Goal: Transaction & Acquisition: Purchase product/service

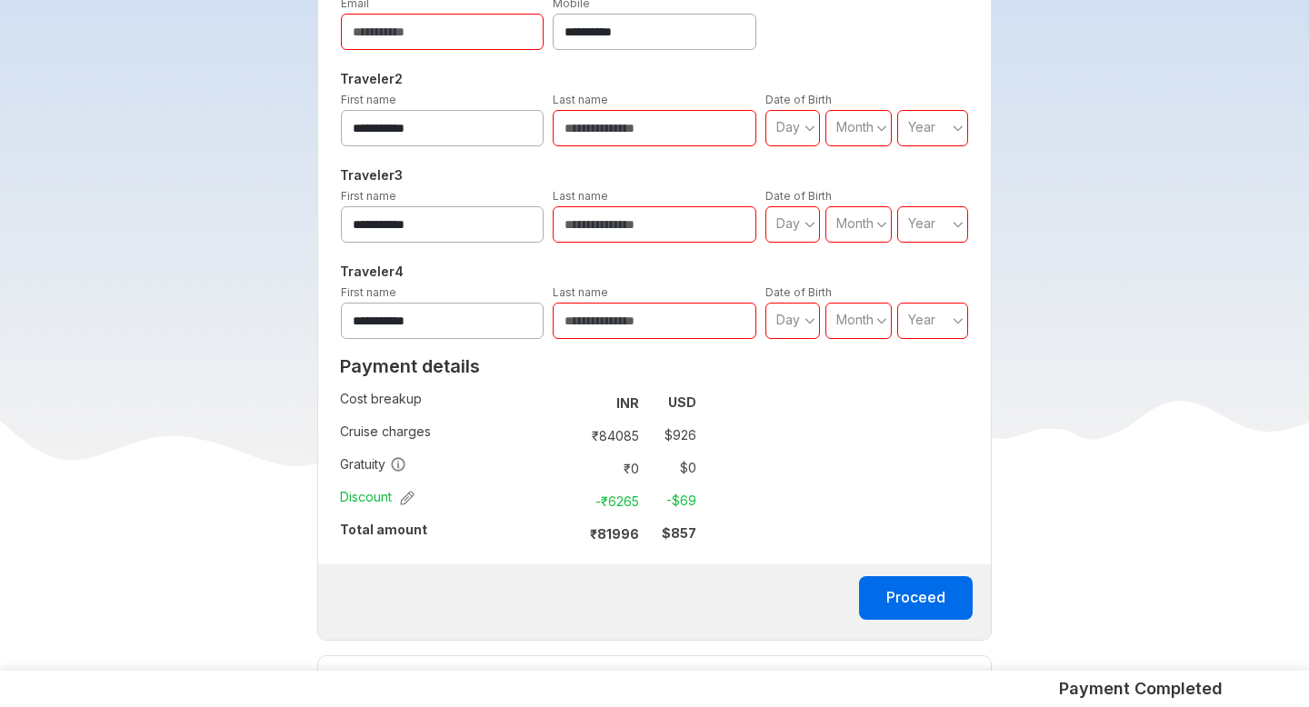
click at [684, 537] on strong "$ 857" at bounding box center [679, 532] width 35 height 15
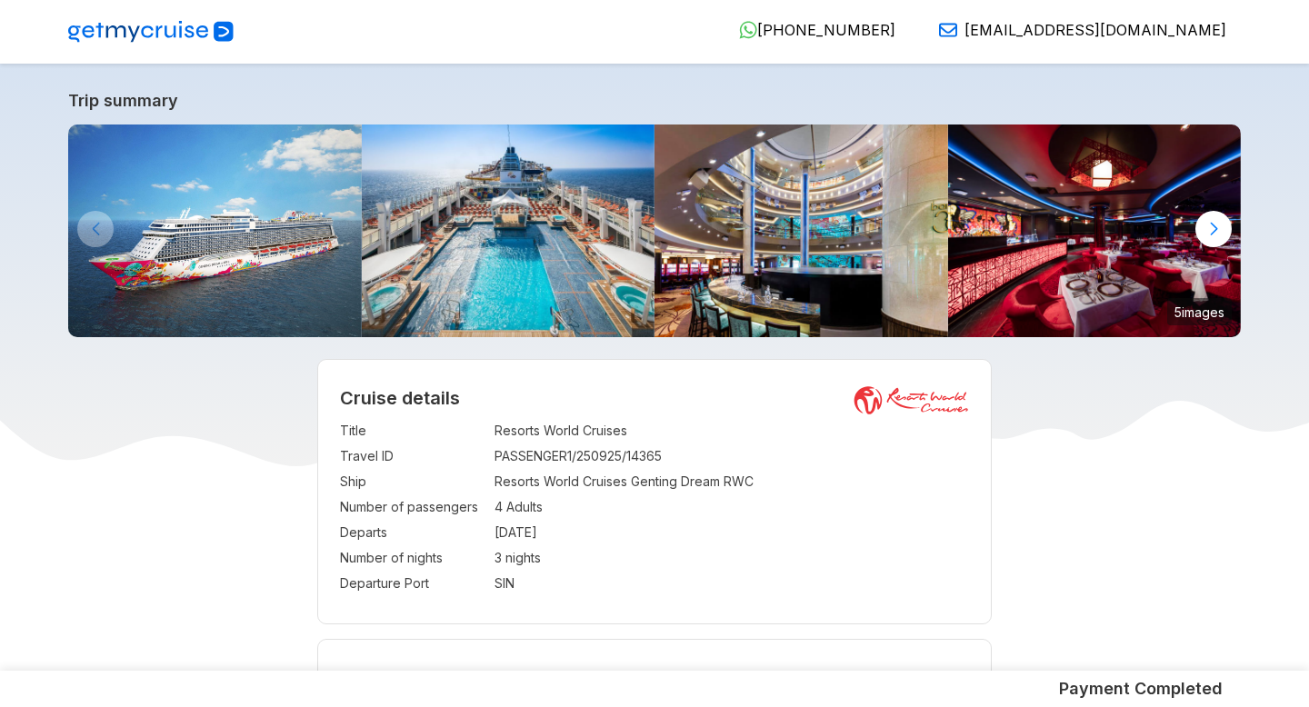
click at [537, 542] on td "04 Nov 2025" at bounding box center [732, 532] width 475 height 25
click at [563, 502] on td "4 Adults" at bounding box center [732, 507] width 475 height 25
click at [1213, 226] on div at bounding box center [1213, 229] width 36 height 36
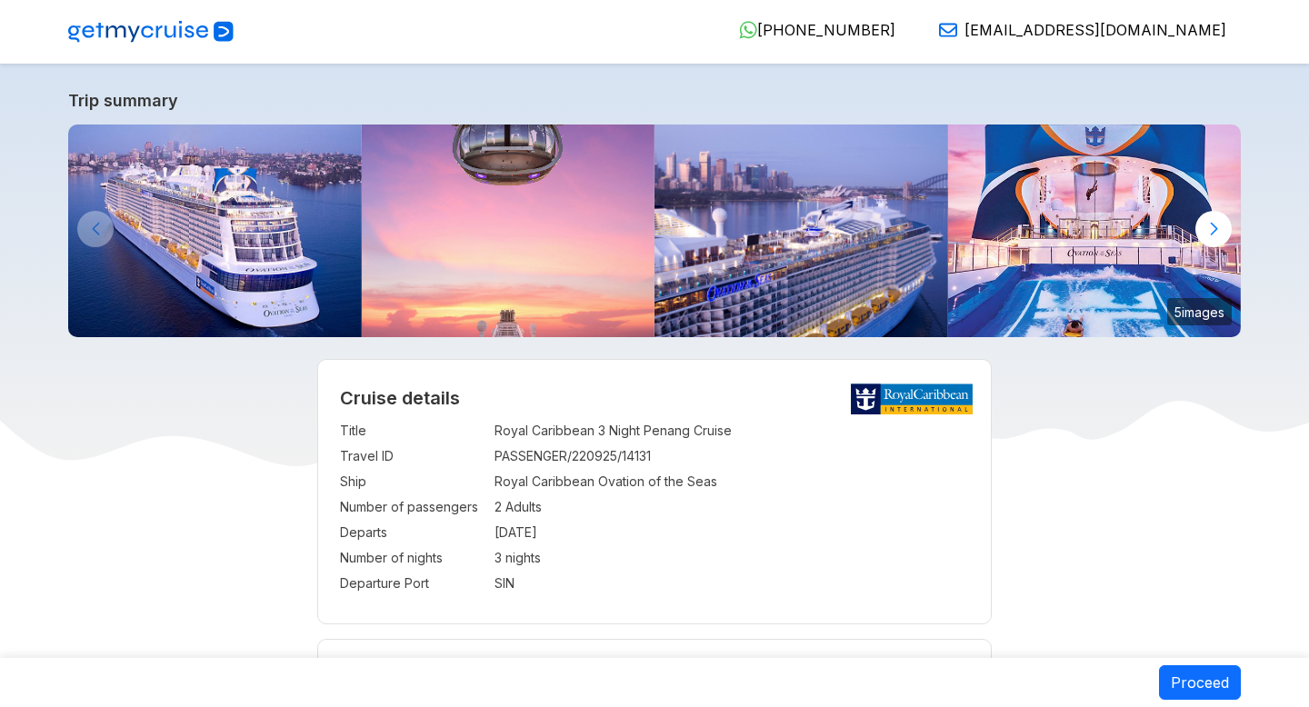
select select "**"
select select "*"
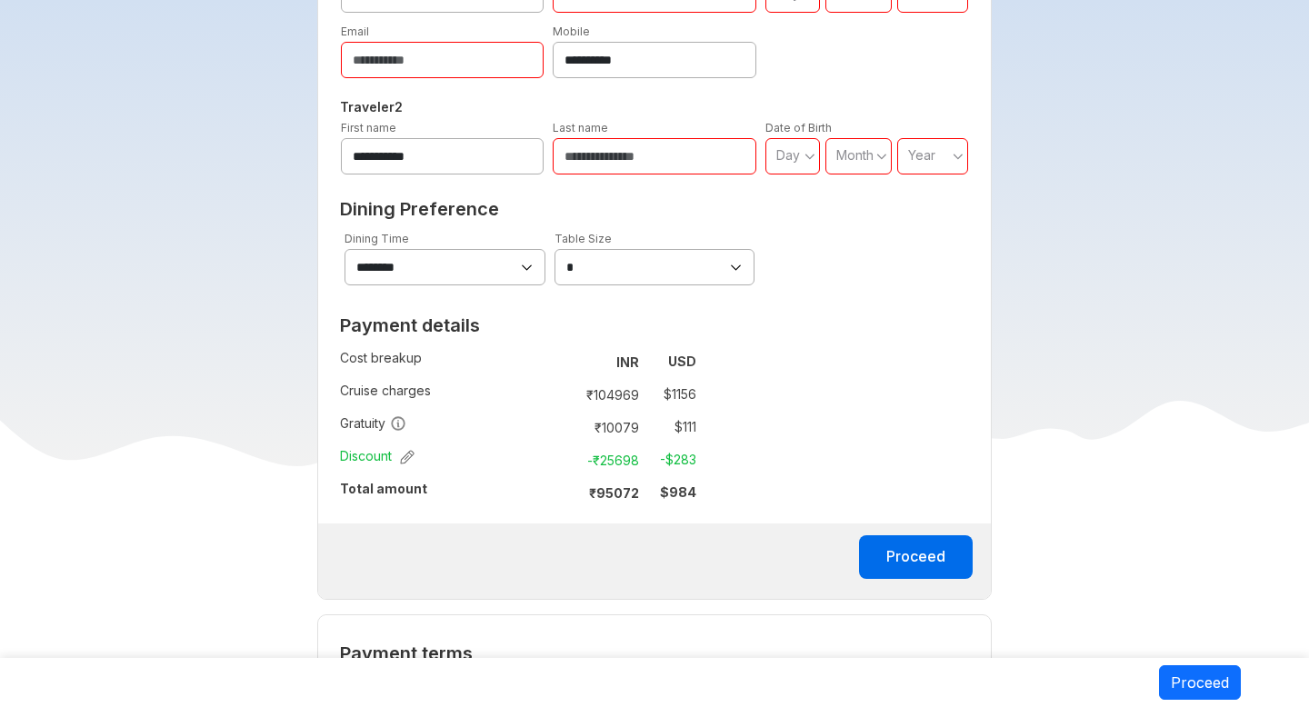
scroll to position [1102, 0]
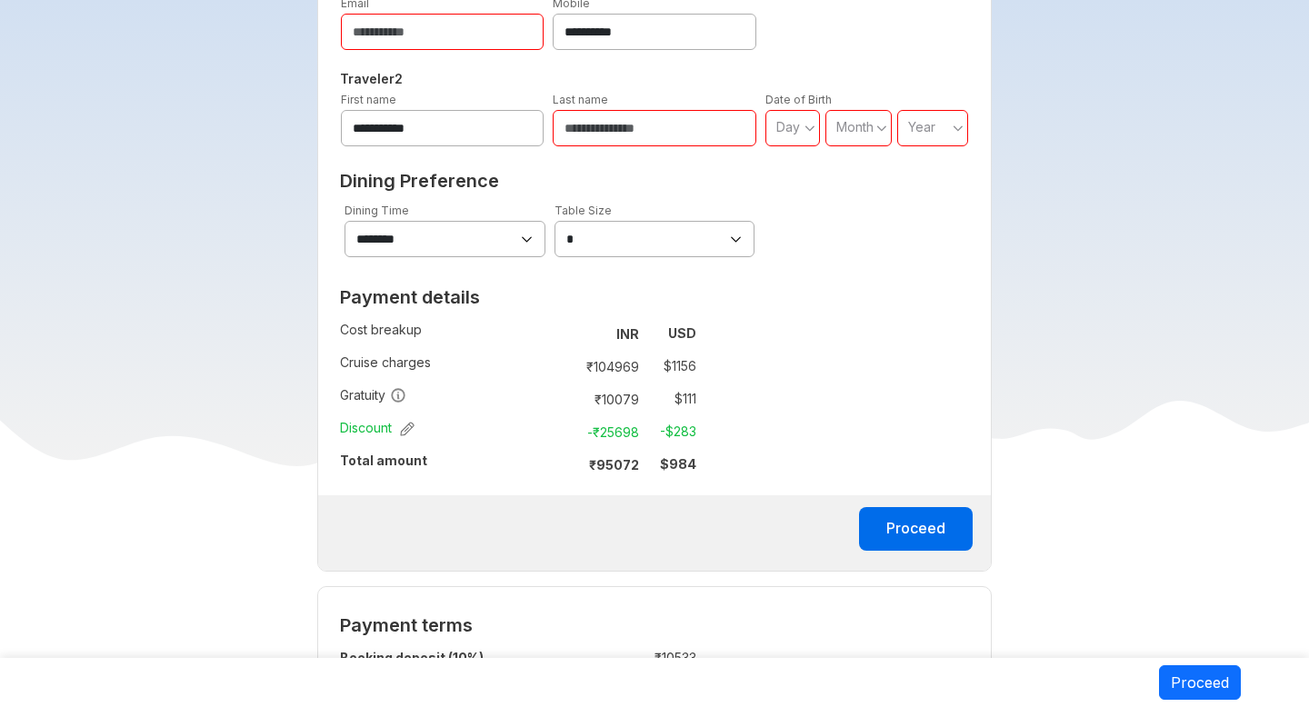
click at [684, 470] on strong "$ 984" at bounding box center [678, 463] width 36 height 15
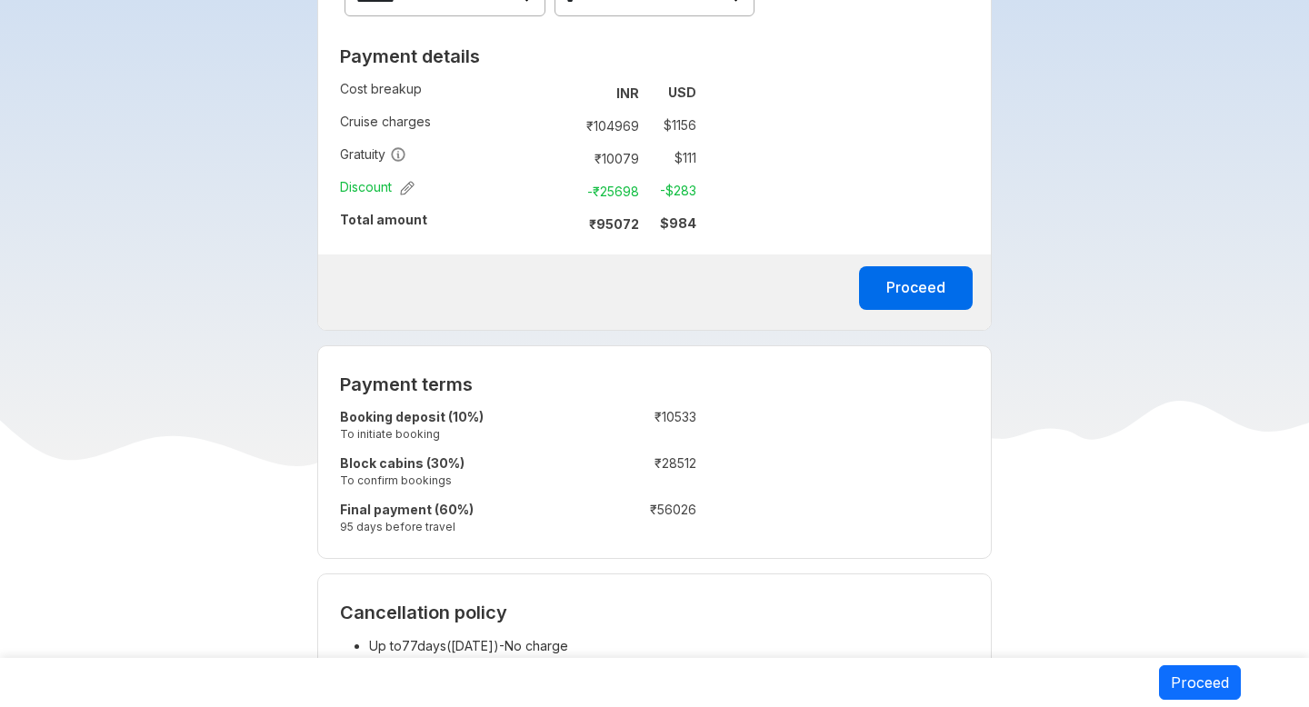
scroll to position [1389, 0]
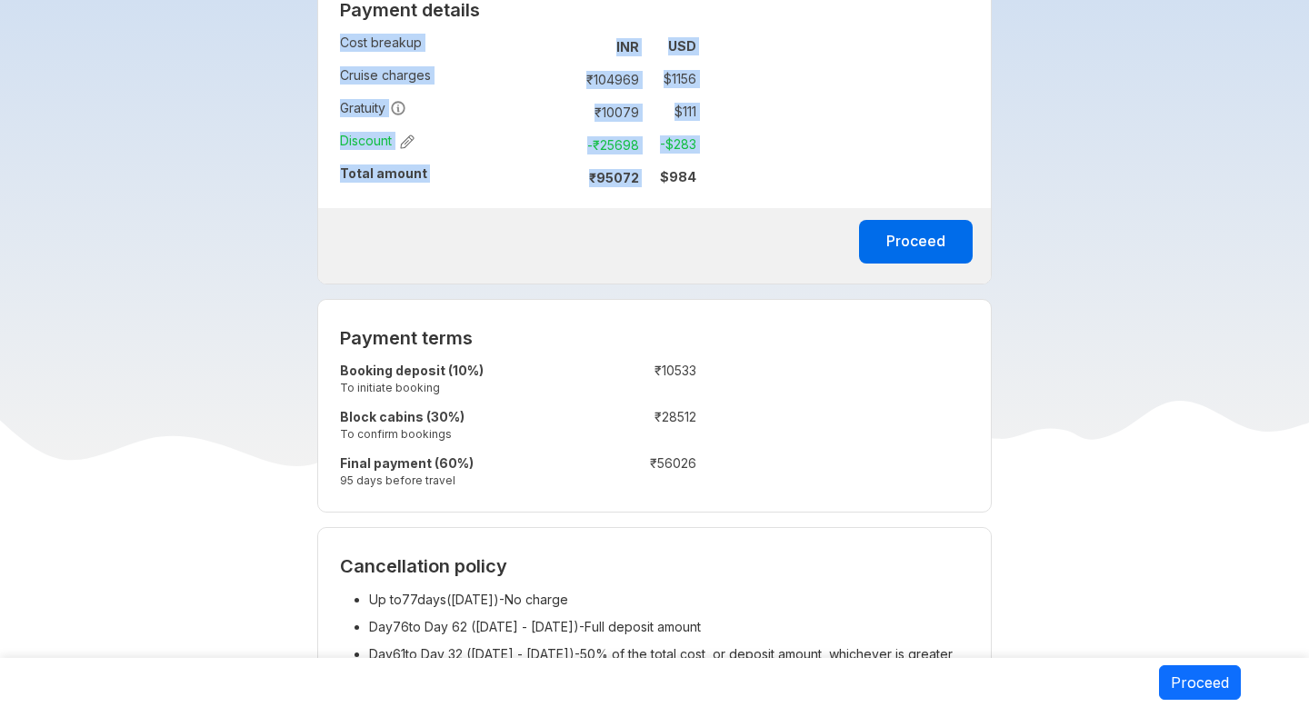
drag, startPoint x: 664, startPoint y: 181, endPoint x: 698, endPoint y: 181, distance: 33.6
click at [698, 181] on div "Payment details Cost breakup : INR USD Cruise charges : ₹ 104969 $ 1156 Gratuit…" at bounding box center [518, 100] width 400 height 216
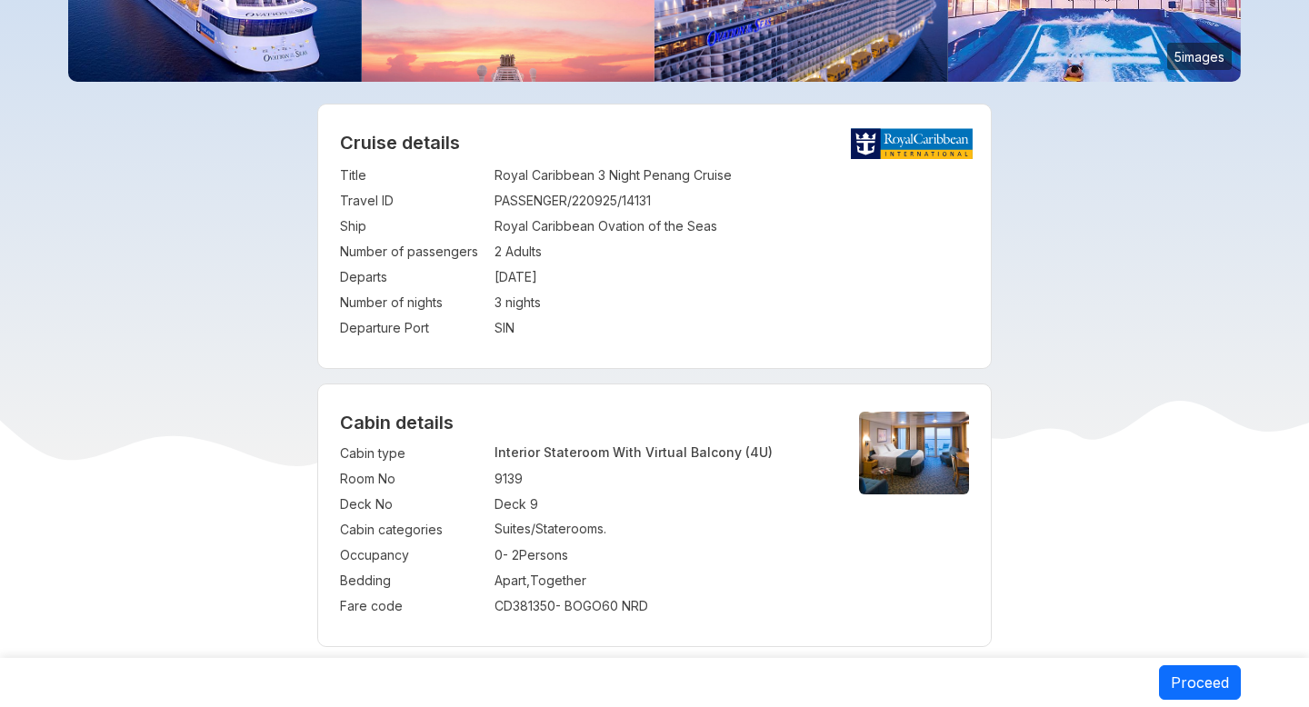
scroll to position [0, 0]
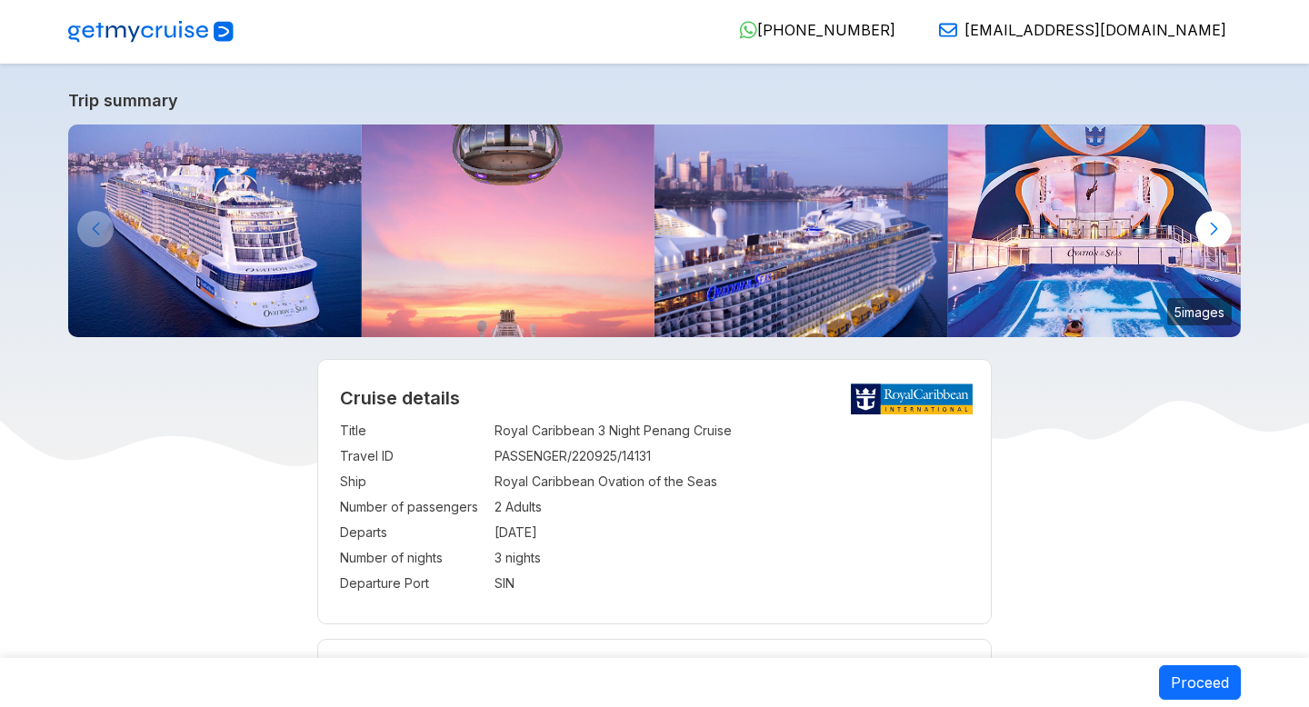
click at [422, 36] on div "919633798887 +91 96337 98887 hello@getmycruise.com" at bounding box center [753, 32] width 995 height 23
select select "**"
select select "*"
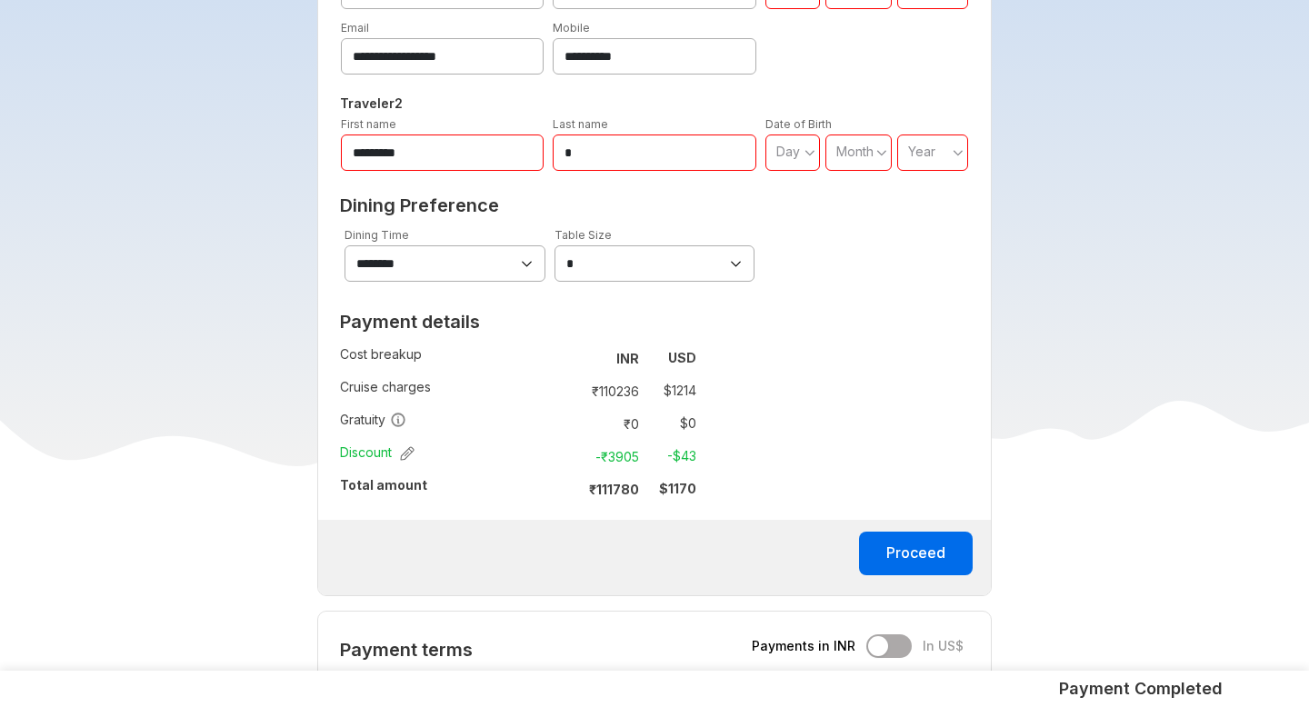
scroll to position [1269, 0]
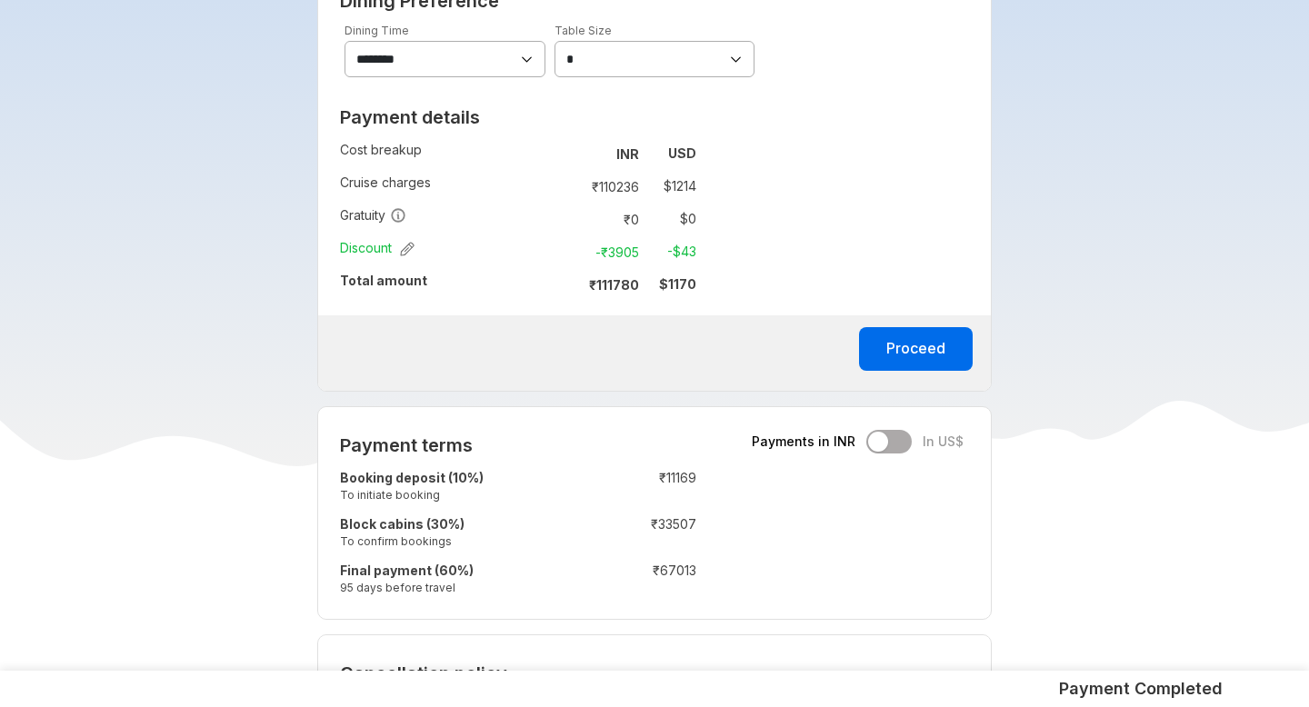
click at [674, 187] on td "$ 1214" at bounding box center [671, 186] width 50 height 25
